Goal: Entertainment & Leisure: Consume media (video, audio)

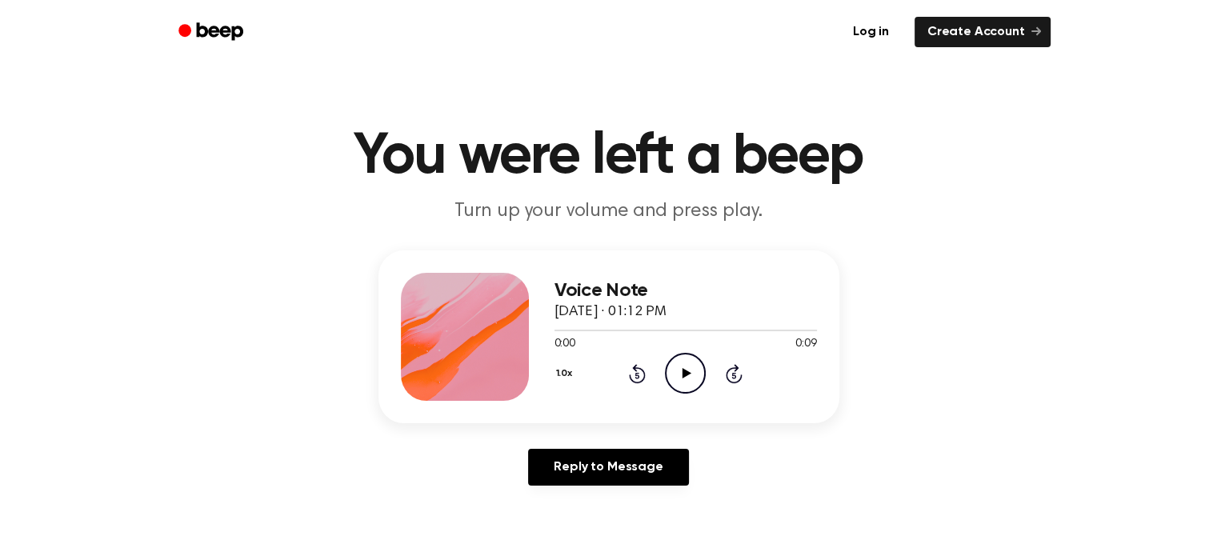
click at [689, 366] on icon "Play Audio" at bounding box center [685, 373] width 41 height 41
click at [667, 305] on span "August 18, 2025 · 09:17 PM" at bounding box center [611, 312] width 112 height 14
click at [677, 367] on icon "Play Audio" at bounding box center [685, 373] width 41 height 41
click at [668, 380] on circle at bounding box center [685, 373] width 39 height 39
drag, startPoint x: 0, startPoint y: 0, endPoint x: 828, endPoint y: 313, distance: 884.9
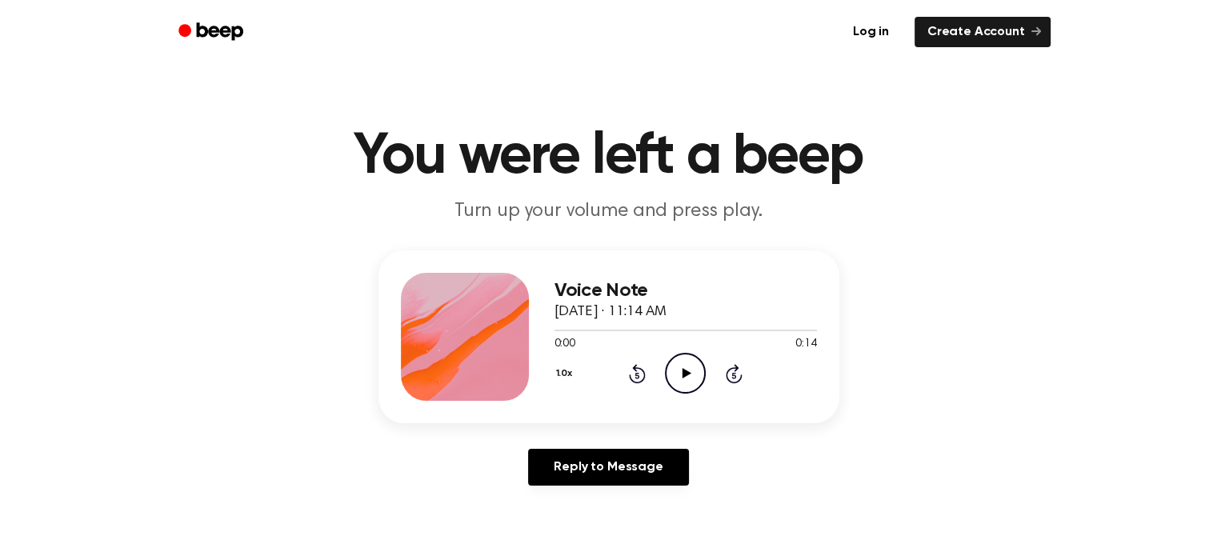
click at [828, 313] on div "Voice Note [DATE] · 11:14 AM 0:00 0:14 Your browser does not support the [objec…" at bounding box center [609, 337] width 461 height 173
click at [678, 366] on icon "Play Audio" at bounding box center [685, 373] width 41 height 41
click at [671, 362] on icon "Play Audio" at bounding box center [685, 373] width 41 height 41
